Goal: Information Seeking & Learning: Learn about a topic

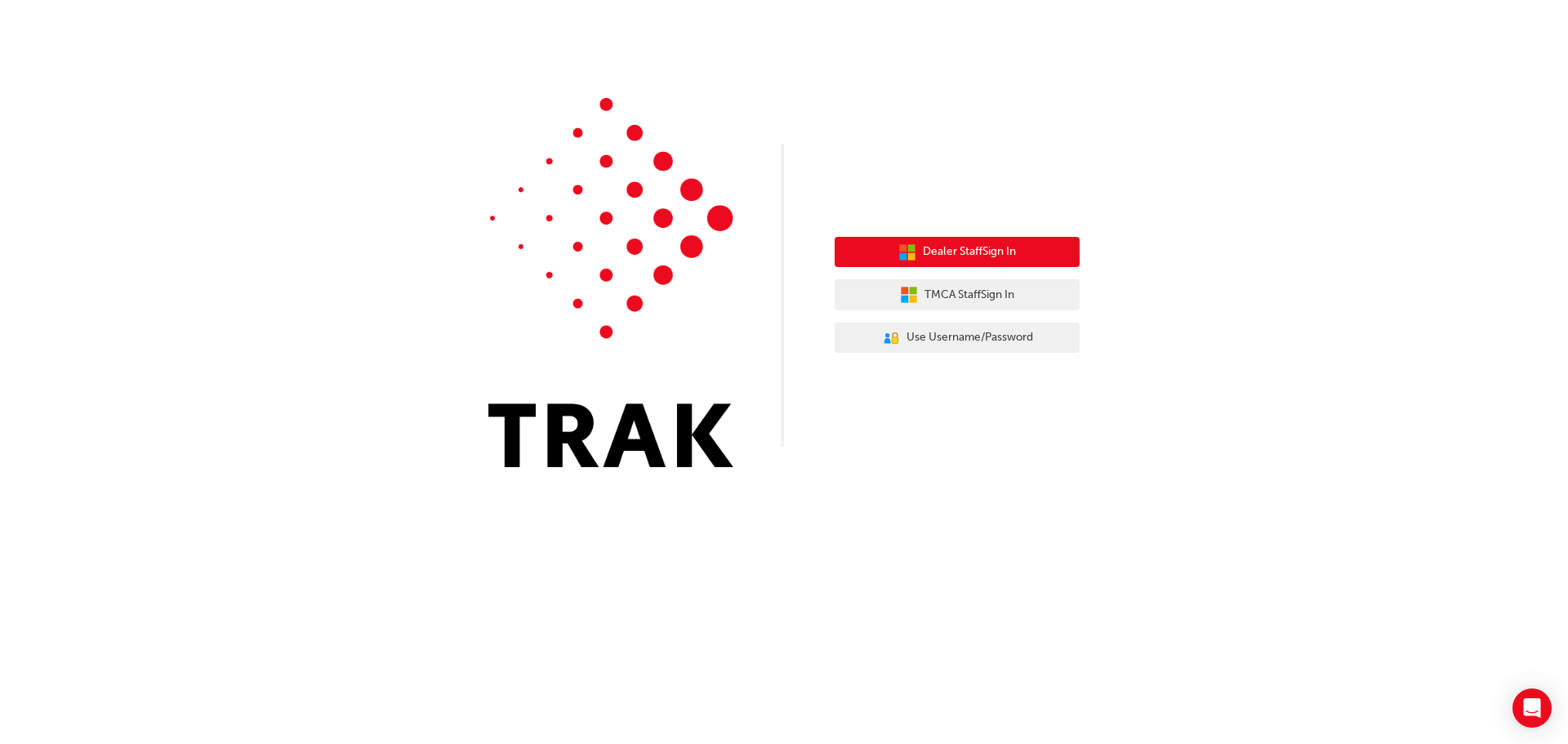
click at [985, 254] on span "Dealer Staff Sign In" at bounding box center [969, 252] width 94 height 19
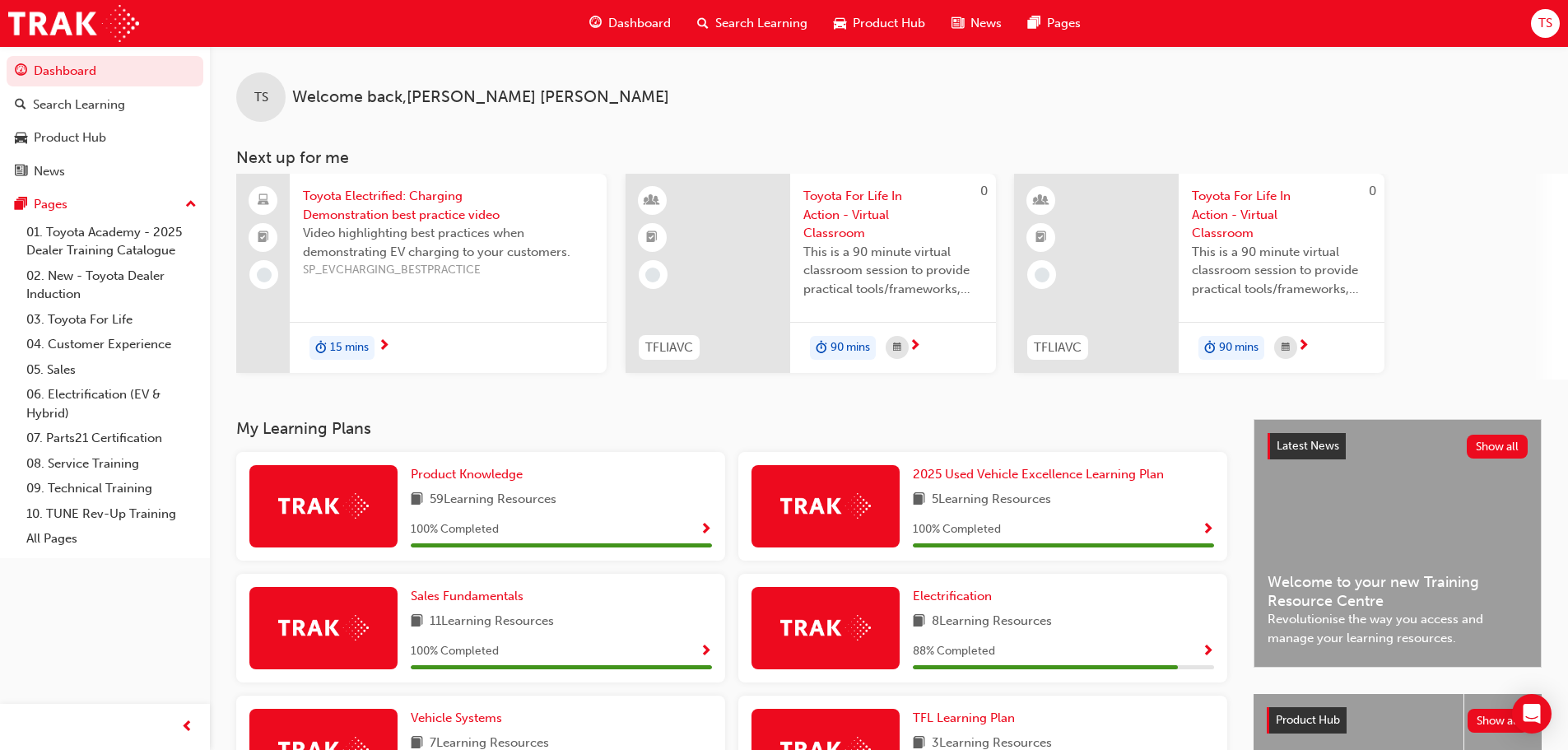
click at [468, 252] on span "Video highlighting best practices when demonstrating EV charging to your custom…" at bounding box center [448, 243] width 290 height 37
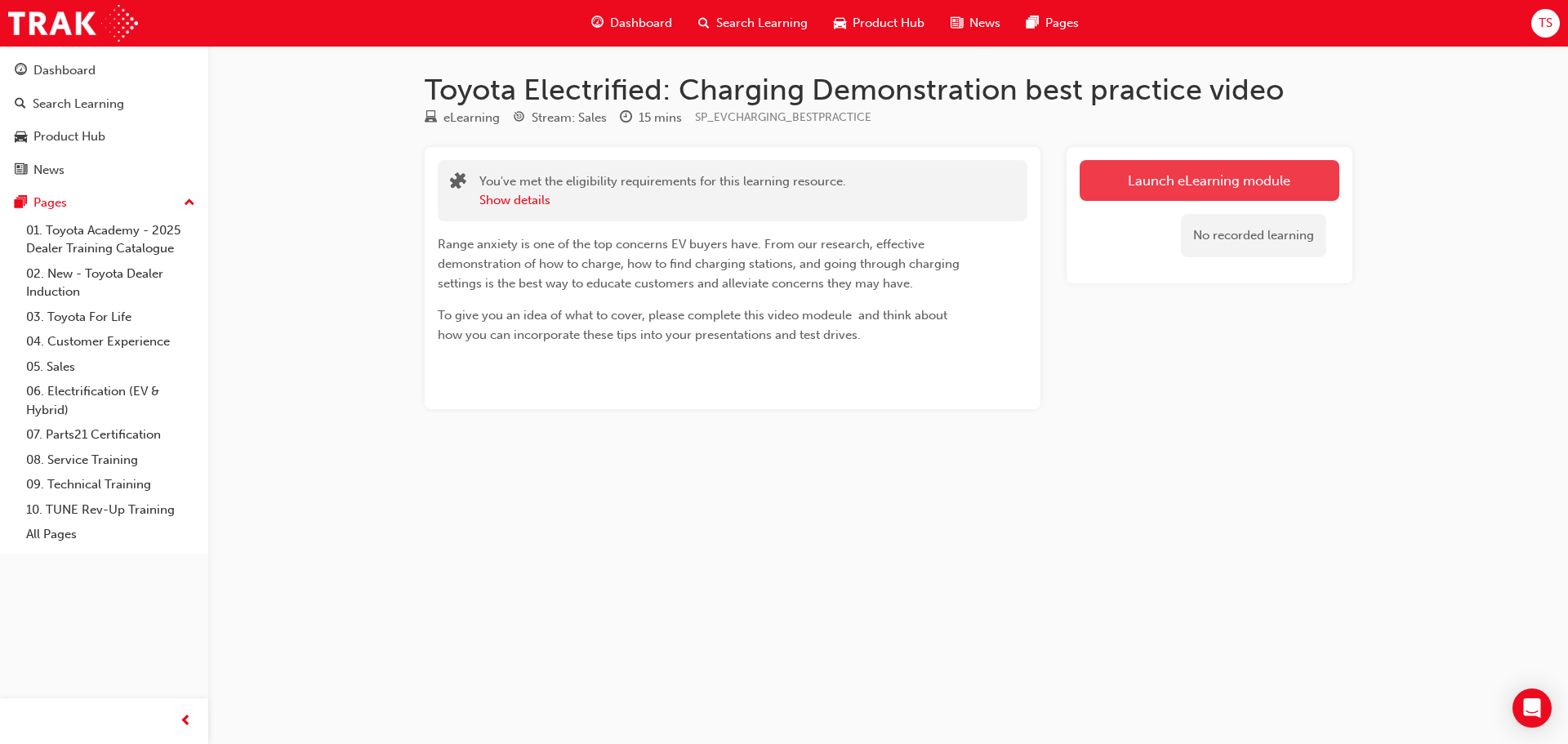
click at [1195, 178] on link "Launch eLearning module" at bounding box center [1210, 180] width 260 height 40
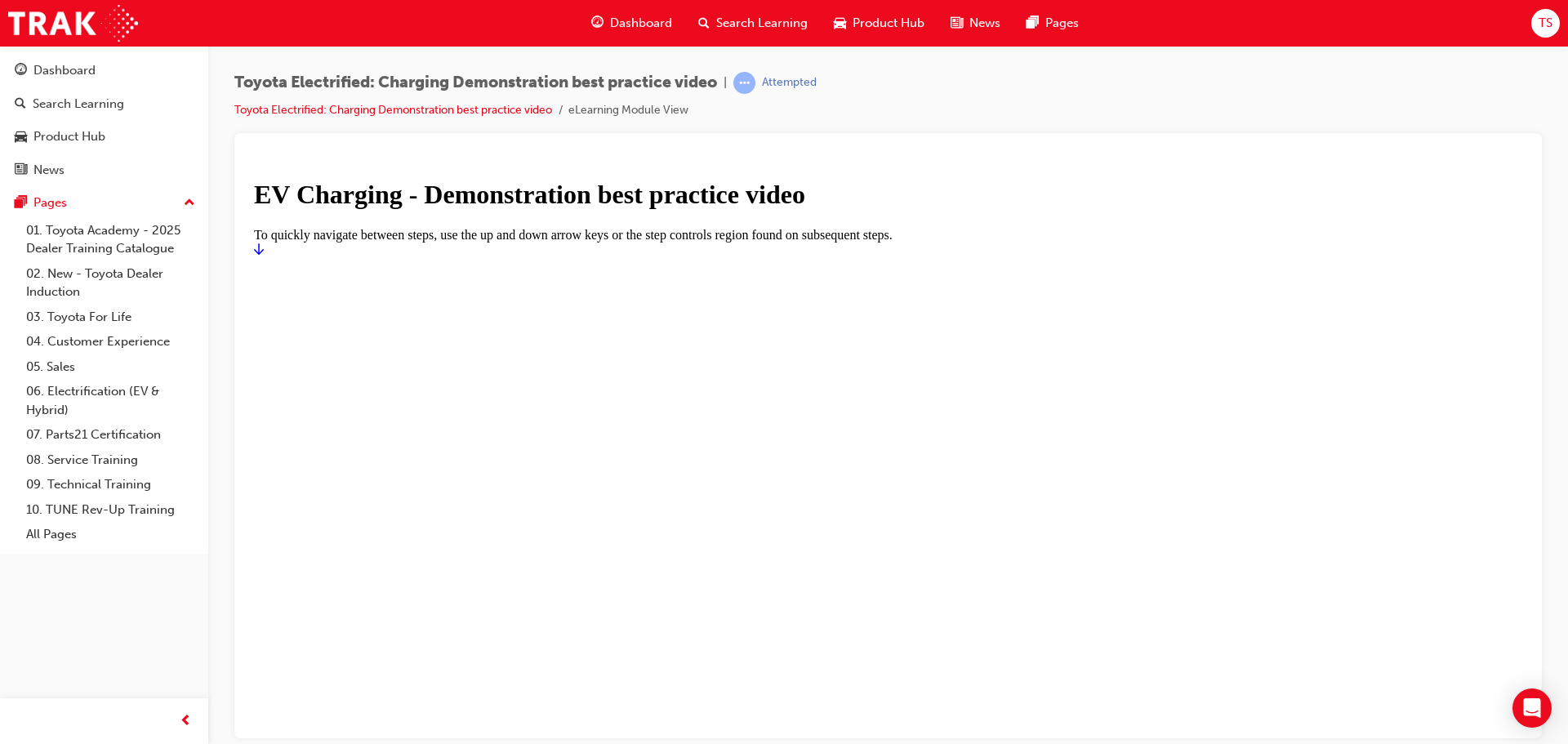
click at [264, 254] on icon "Start" at bounding box center [259, 249] width 10 height 13
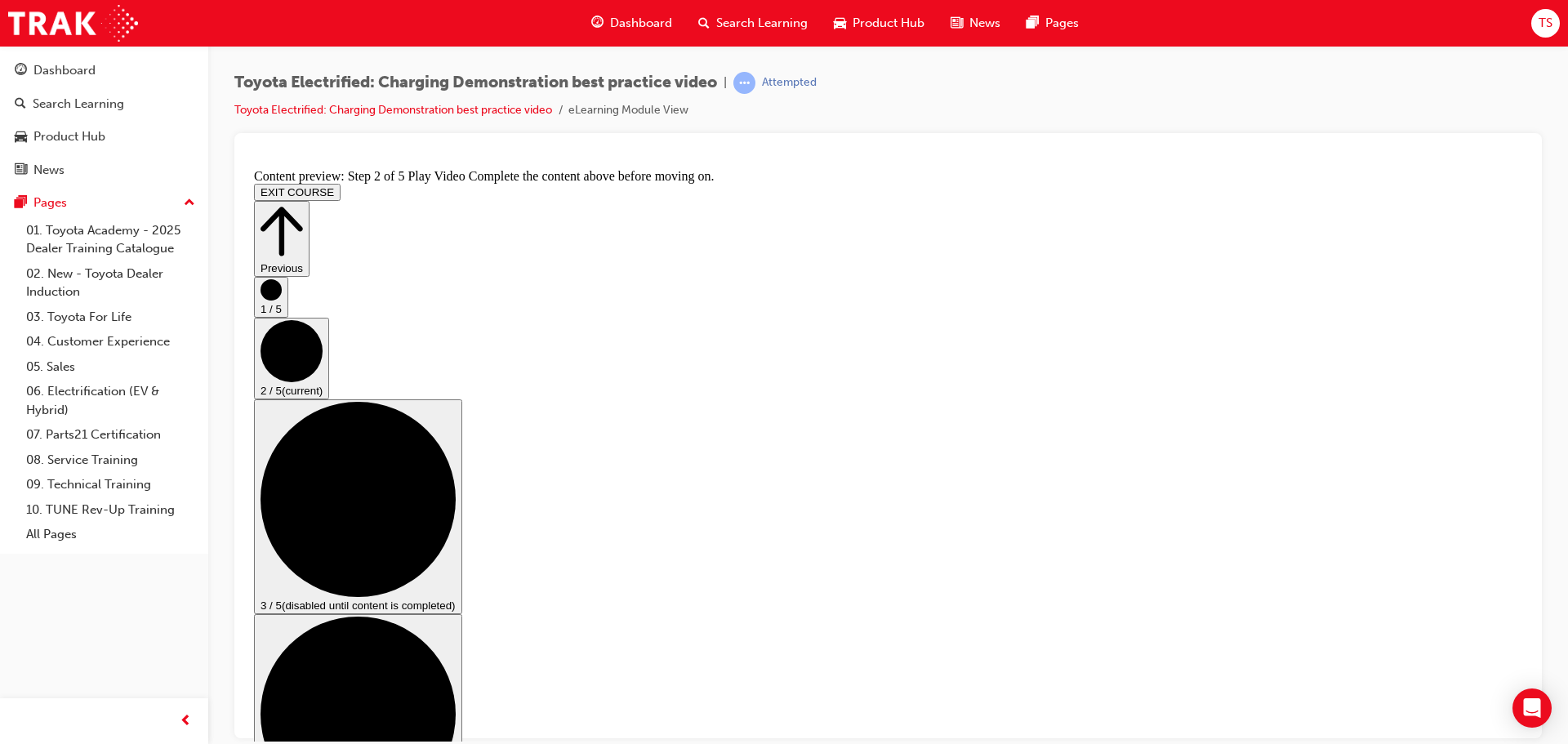
scroll to position [88, 0]
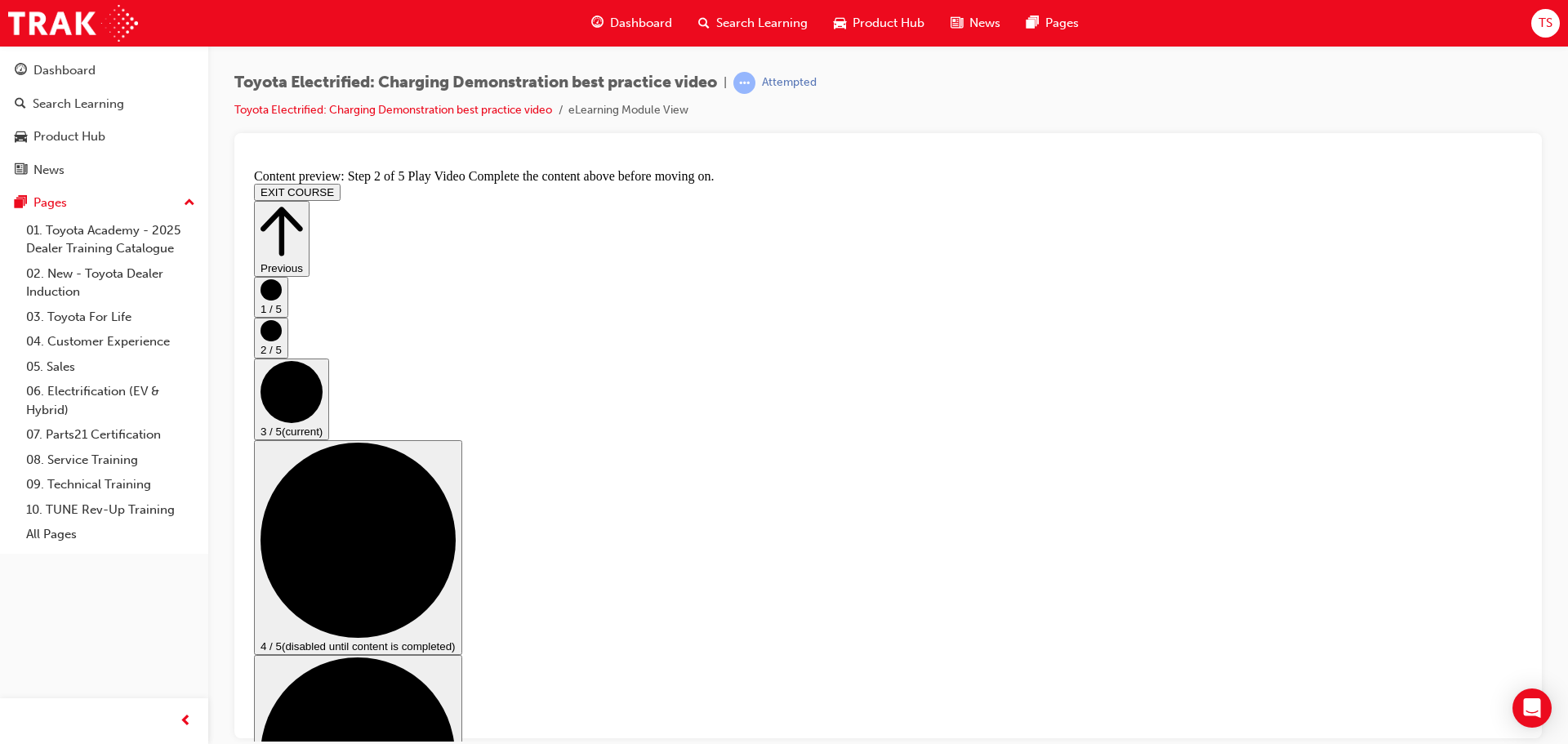
scroll to position [82, 0]
